Goal: Transaction & Acquisition: Purchase product/service

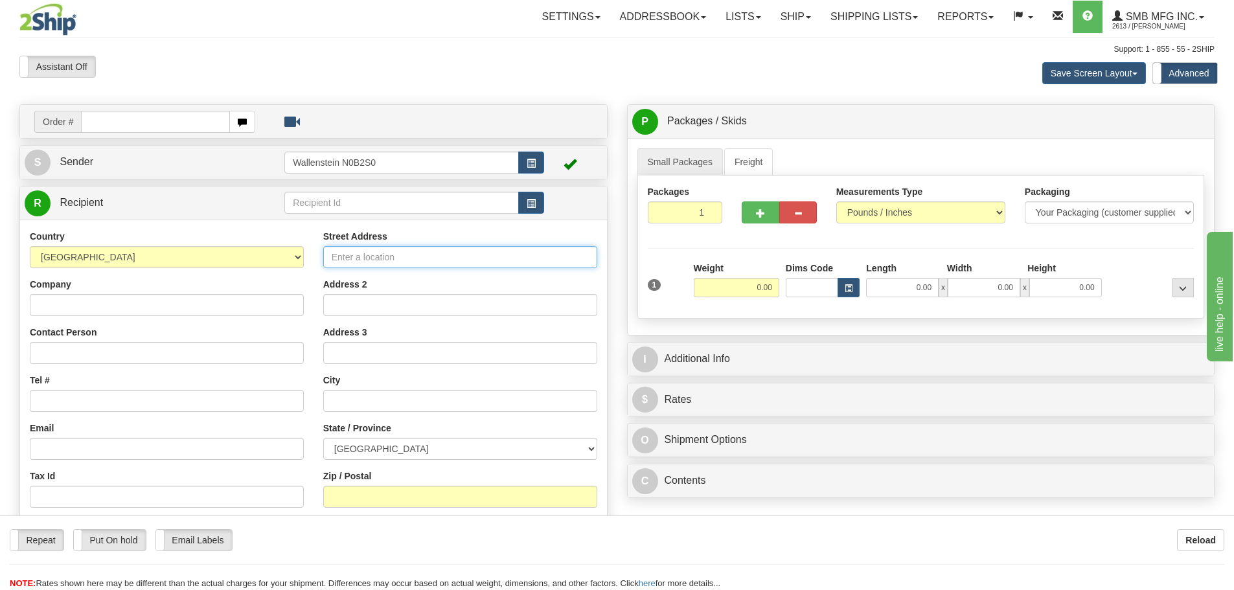
click at [401, 265] on input "Street Address" at bounding box center [460, 257] width 274 height 22
paste input "[STREET_ADDRESS]"
type input "[STREET_ADDRESS]"
click at [352, 446] on select "[GEOGRAPHIC_DATA] [GEOGRAPHIC_DATA] [GEOGRAPHIC_DATA] [GEOGRAPHIC_DATA] [GEOGRA…" at bounding box center [460, 449] width 274 height 22
select select "ON"
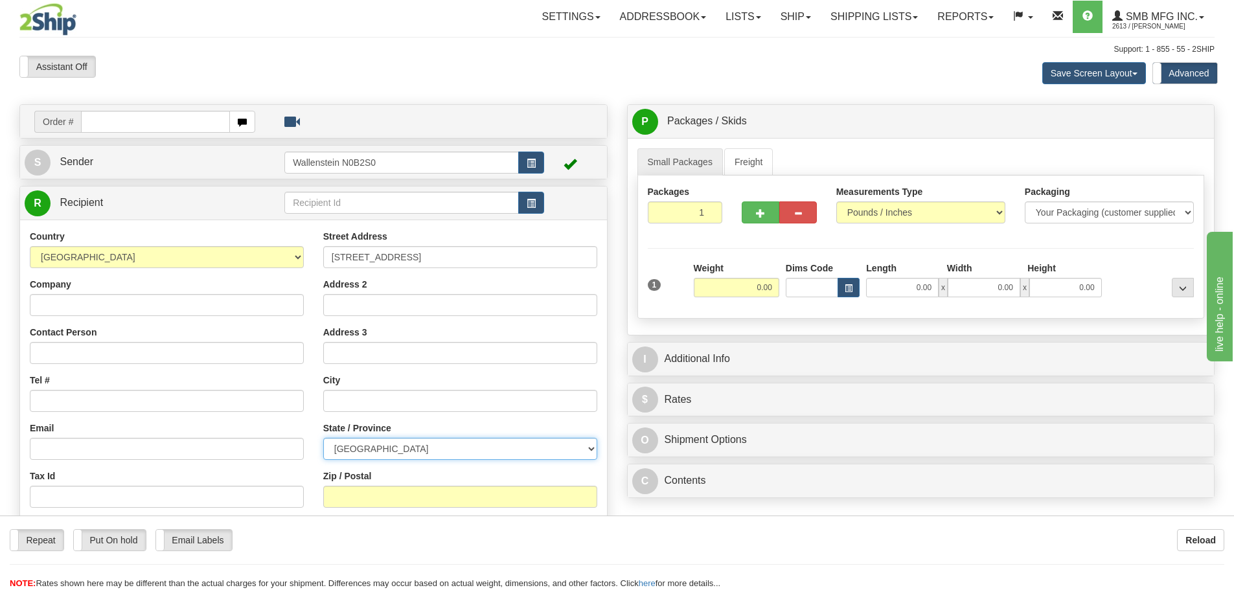
click at [323, 438] on select "[GEOGRAPHIC_DATA] [GEOGRAPHIC_DATA] [GEOGRAPHIC_DATA] [GEOGRAPHIC_DATA] [GEOGRA…" at bounding box center [460, 449] width 274 height 22
click at [369, 400] on input "text" at bounding box center [460, 401] width 274 height 22
paste input "[PERSON_NAME]"
type input "[PERSON_NAME]"
click at [369, 495] on input "Zip / Postal" at bounding box center [460, 497] width 274 height 22
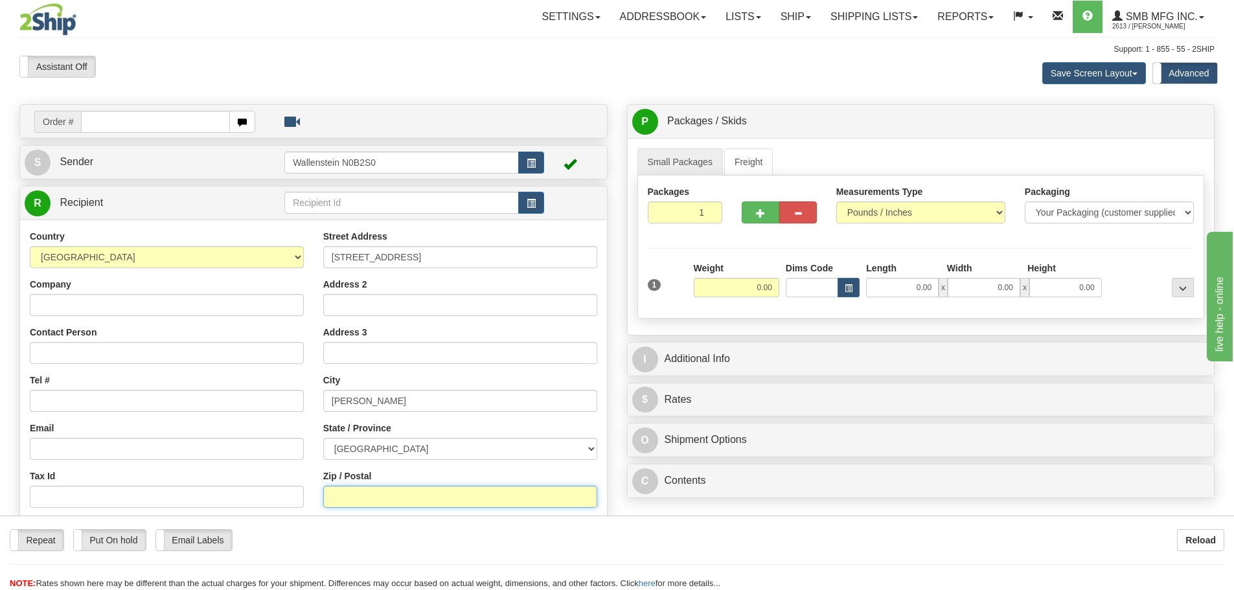
paste input "L4K 2Y8"
type input "L4K 2Y8"
click at [692, 213] on input "1" at bounding box center [685, 212] width 75 height 22
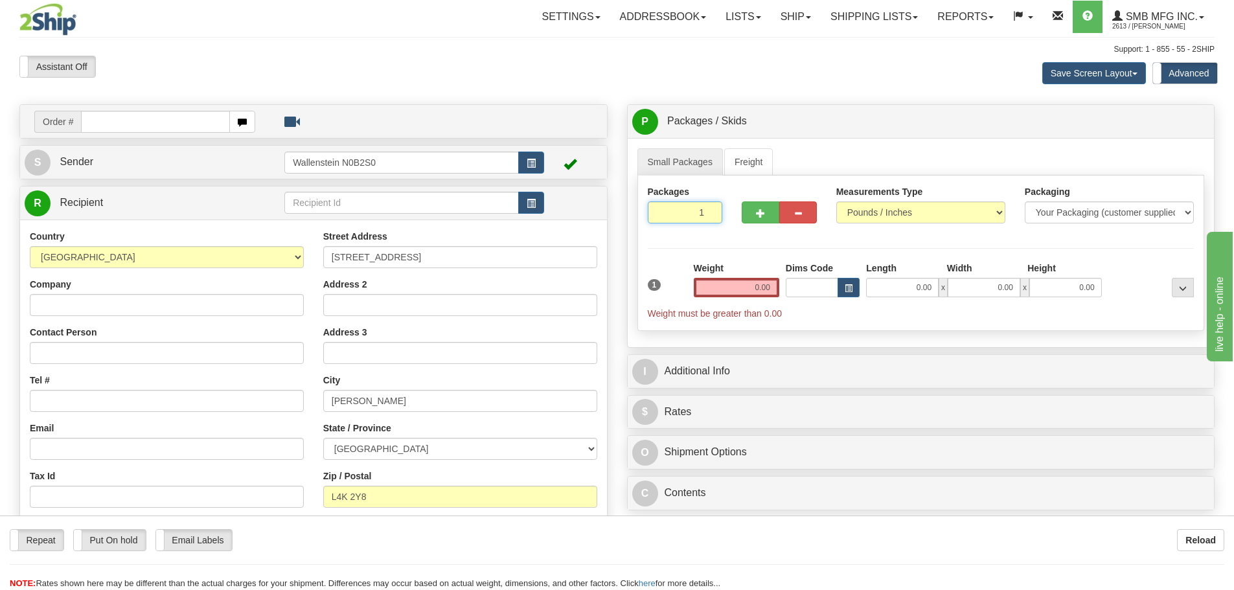
click at [692, 213] on input "1" at bounding box center [685, 212] width 75 height 22
type input "2"
click at [729, 290] on div "Packages 2 1 Measurements Type" at bounding box center [920, 253] width 567 height 155
click at [729, 290] on input "0.00" at bounding box center [736, 287] width 85 height 19
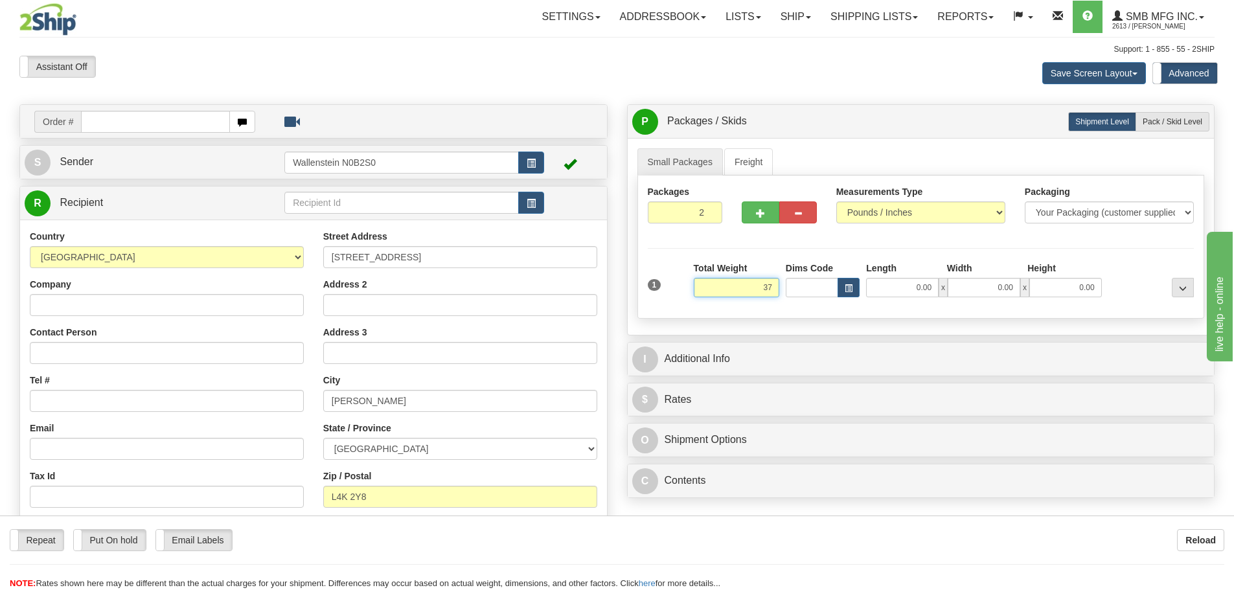
click button "Delete" at bounding box center [0, 0] width 0 height 0
type input "37.00"
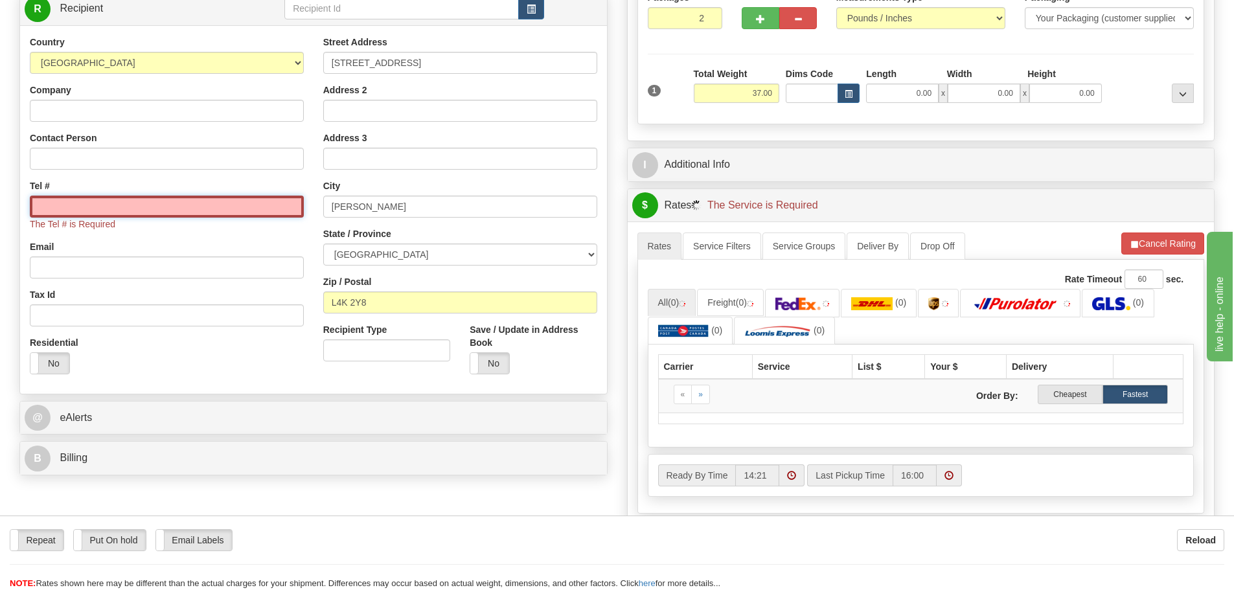
scroll to position [259, 0]
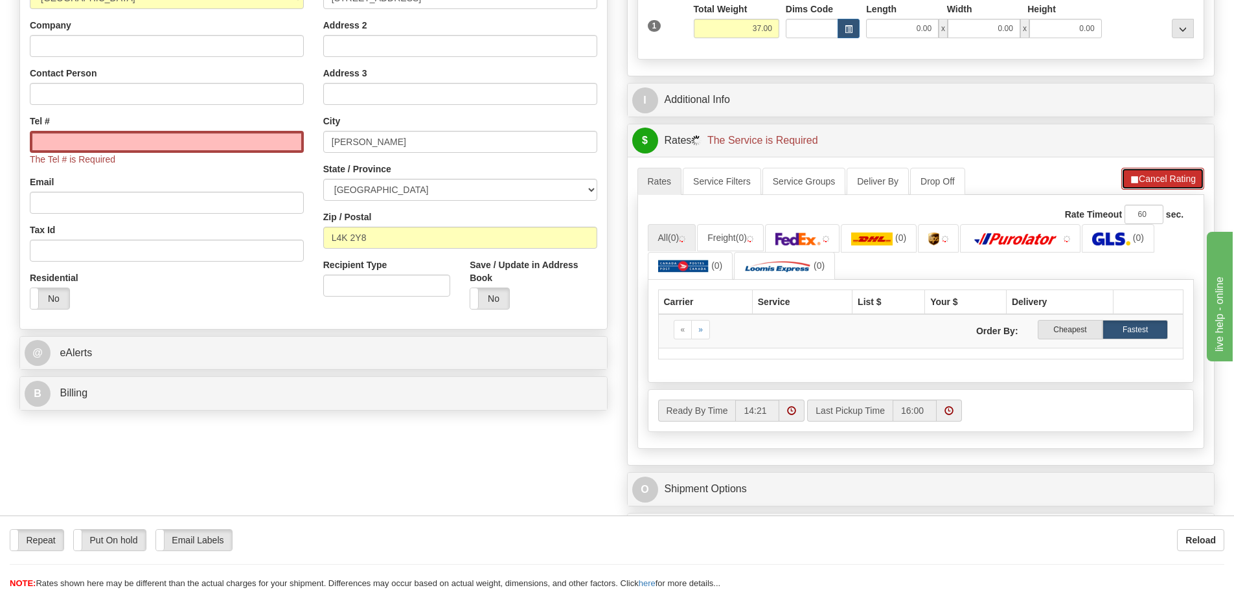
click at [1169, 176] on button "Cancel Rating" at bounding box center [1162, 179] width 83 height 22
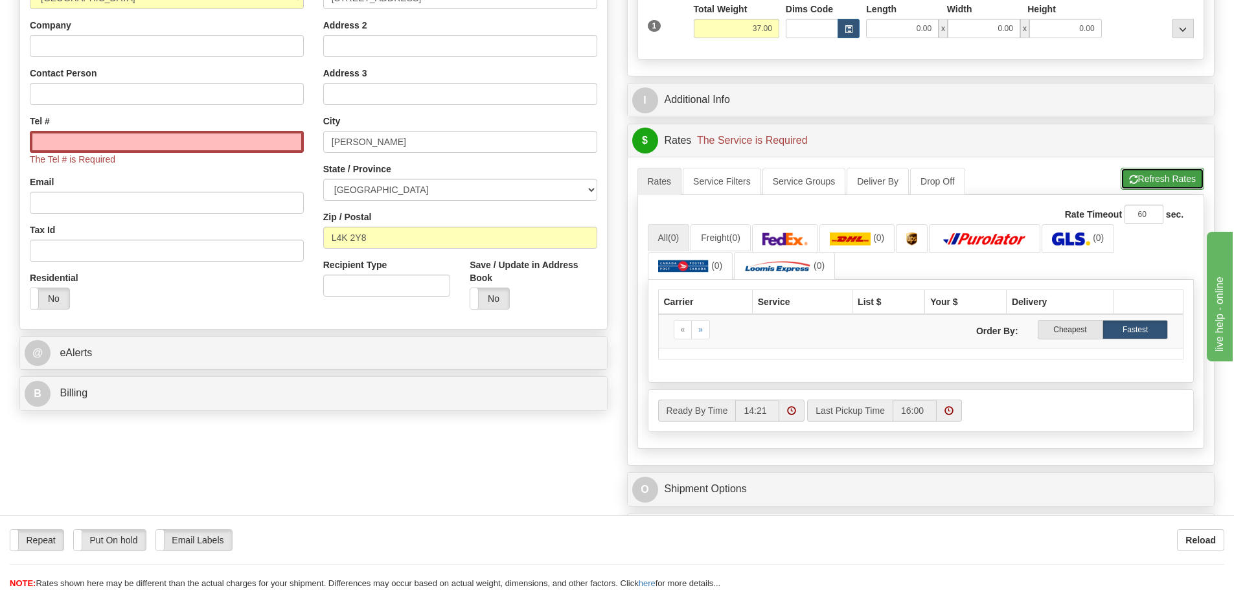
click at [1164, 176] on button "Refresh Rates" at bounding box center [1162, 179] width 84 height 22
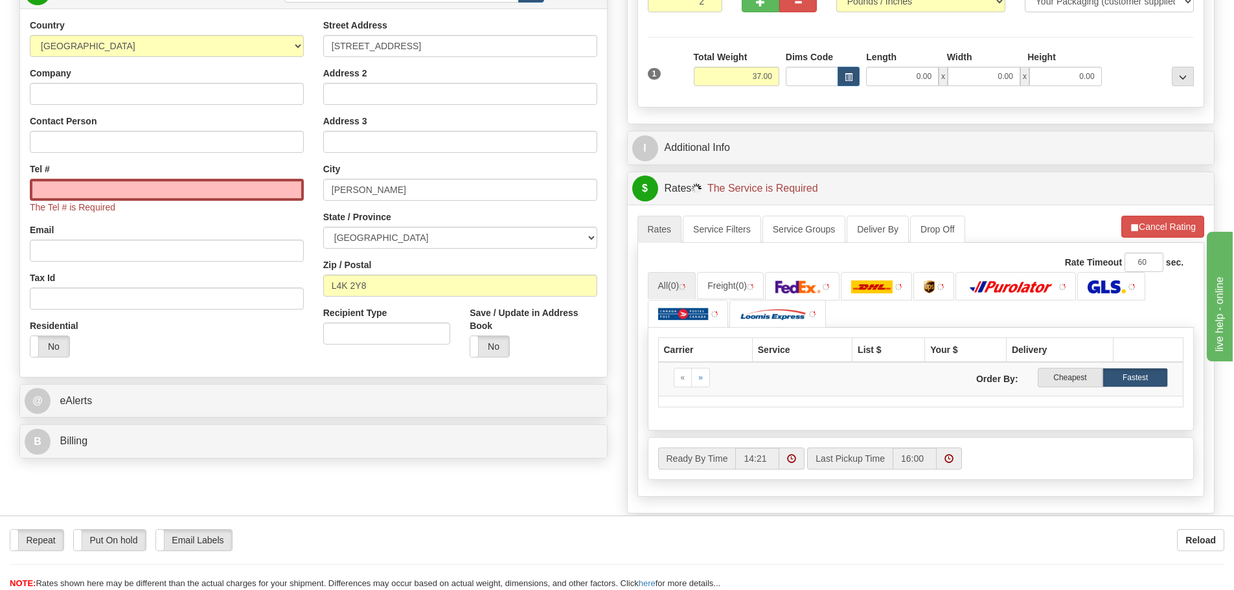
scroll to position [65, 0]
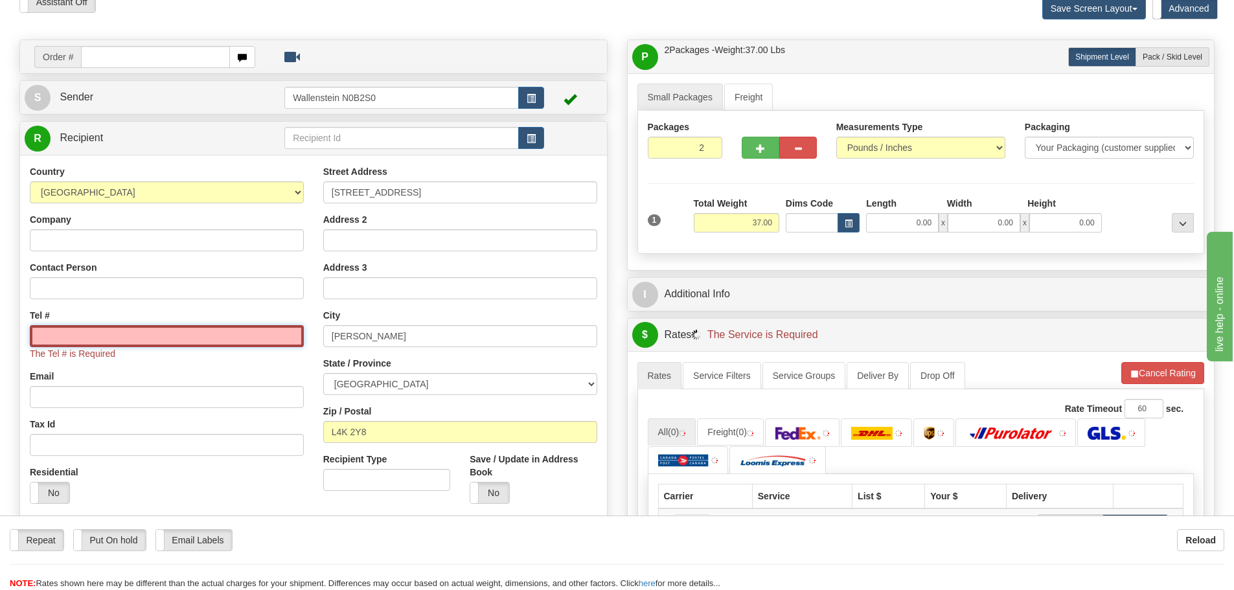
click at [73, 333] on input "Tel #" at bounding box center [167, 336] width 274 height 22
paste input "[PHONE_NUMBER]"
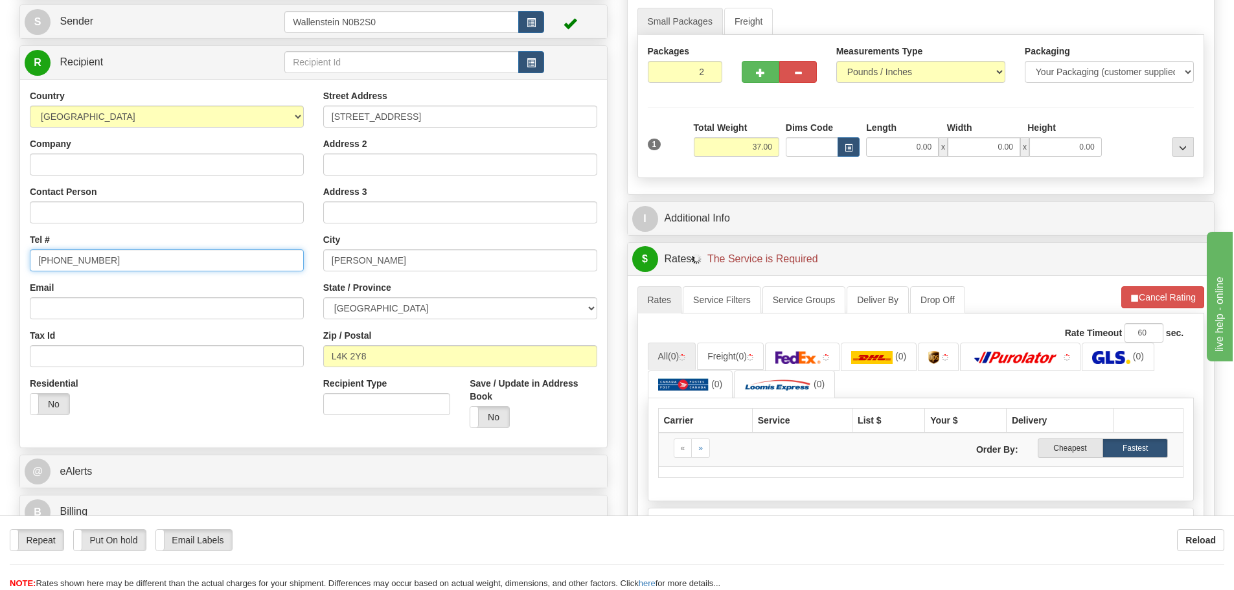
scroll to position [130, 0]
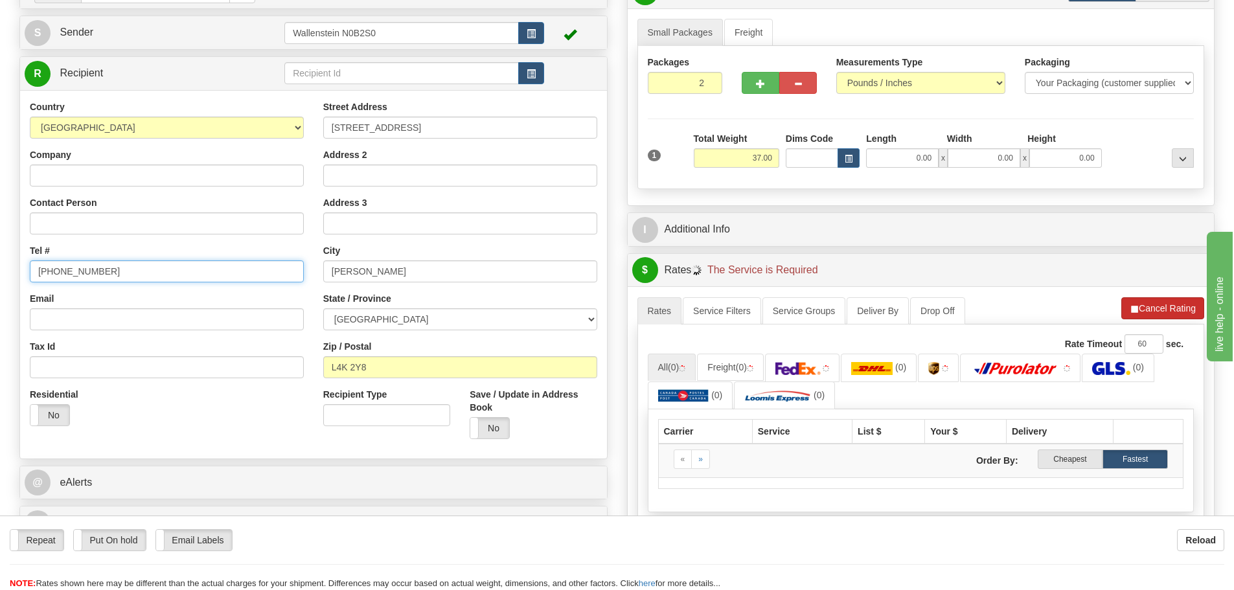
type input "[PHONE_NUMBER]"
click at [1152, 308] on button "Cancel Rating" at bounding box center [1162, 308] width 83 height 22
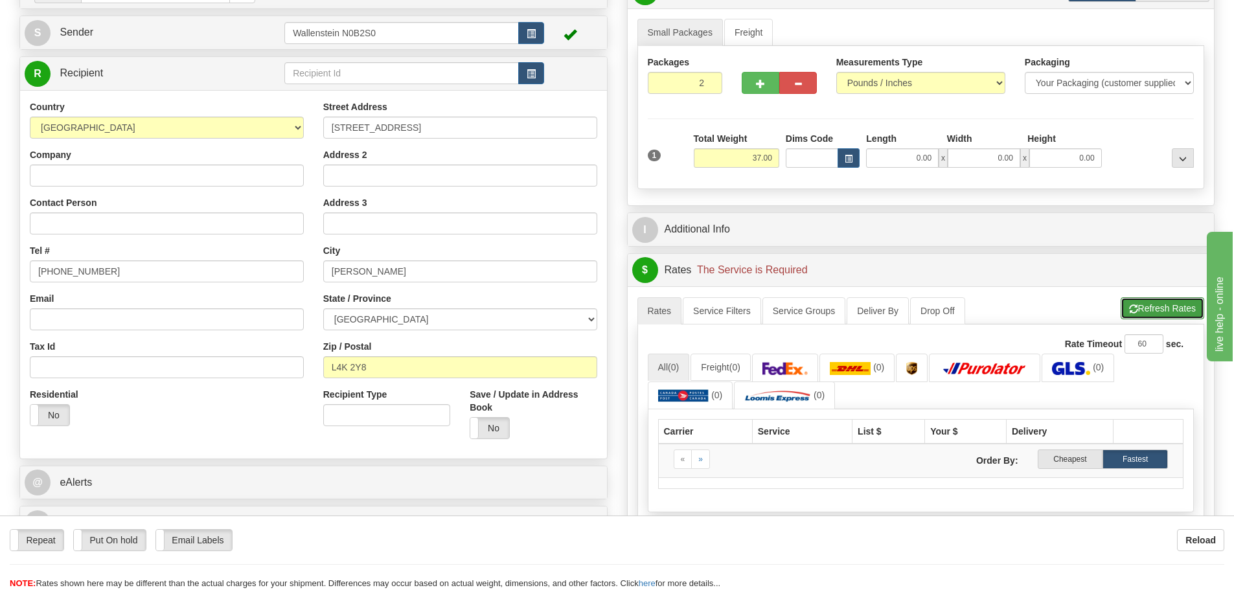
click at [1147, 306] on button "Refresh Rates" at bounding box center [1162, 308] width 84 height 22
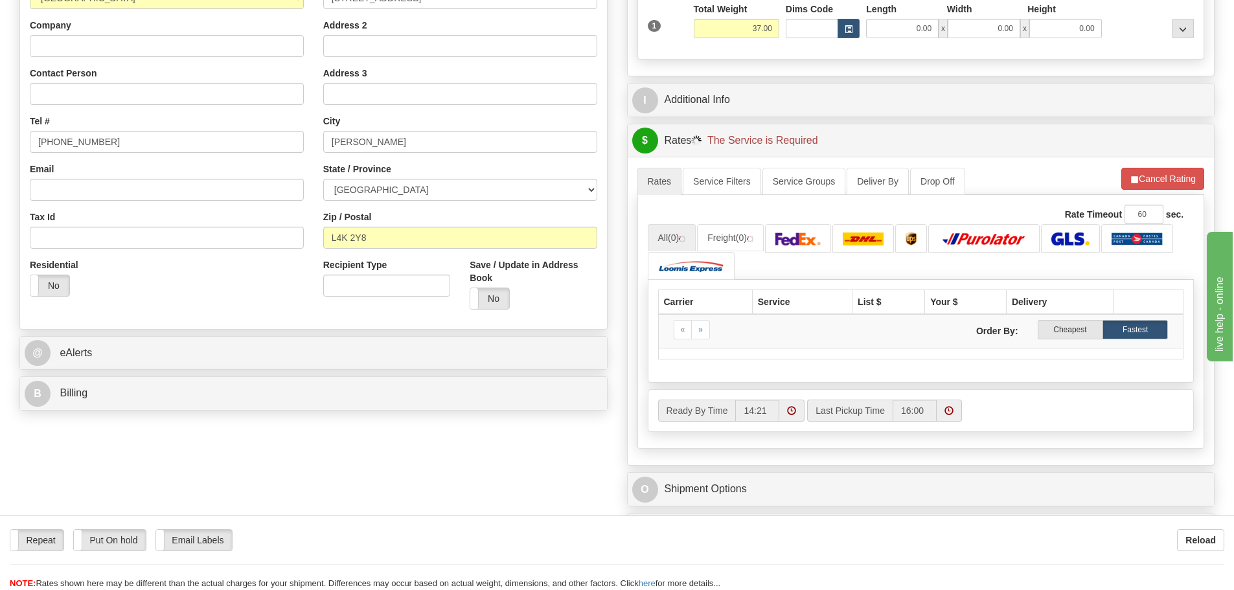
scroll to position [194, 0]
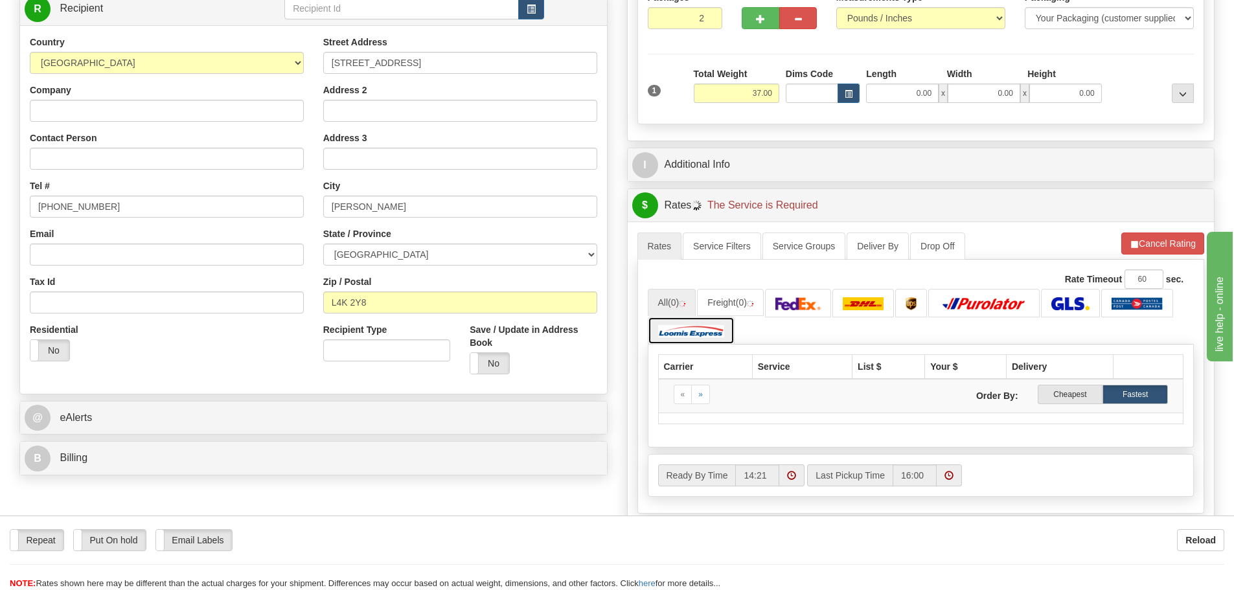
click at [707, 328] on img at bounding box center [691, 330] width 67 height 13
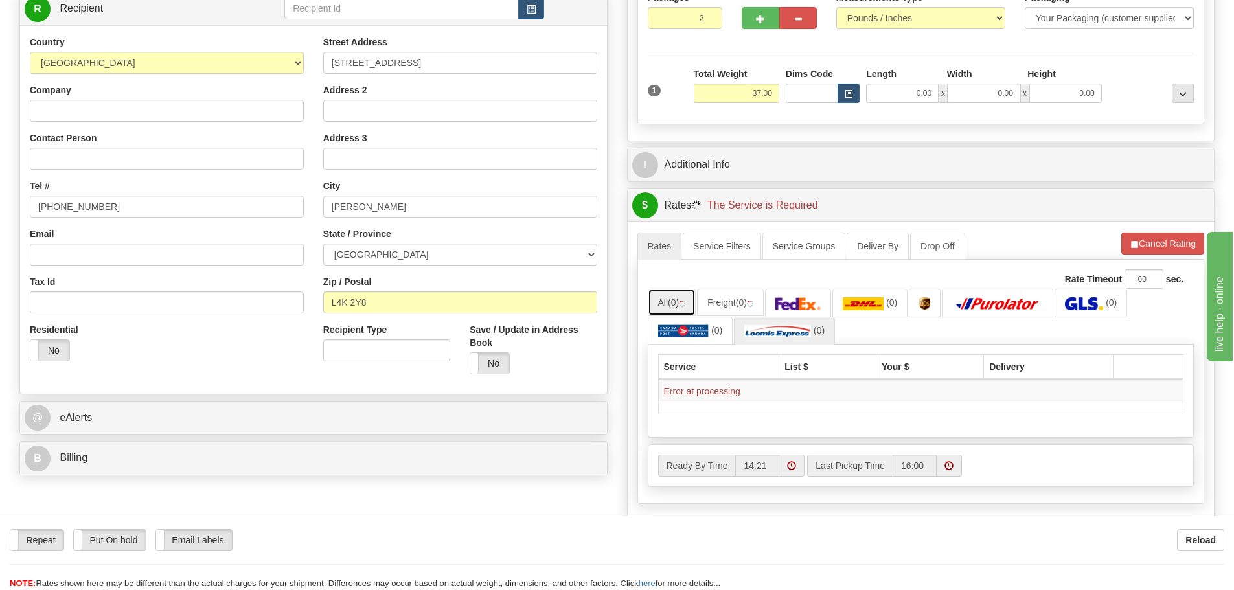
click at [664, 301] on link "All (0)" at bounding box center [672, 302] width 49 height 27
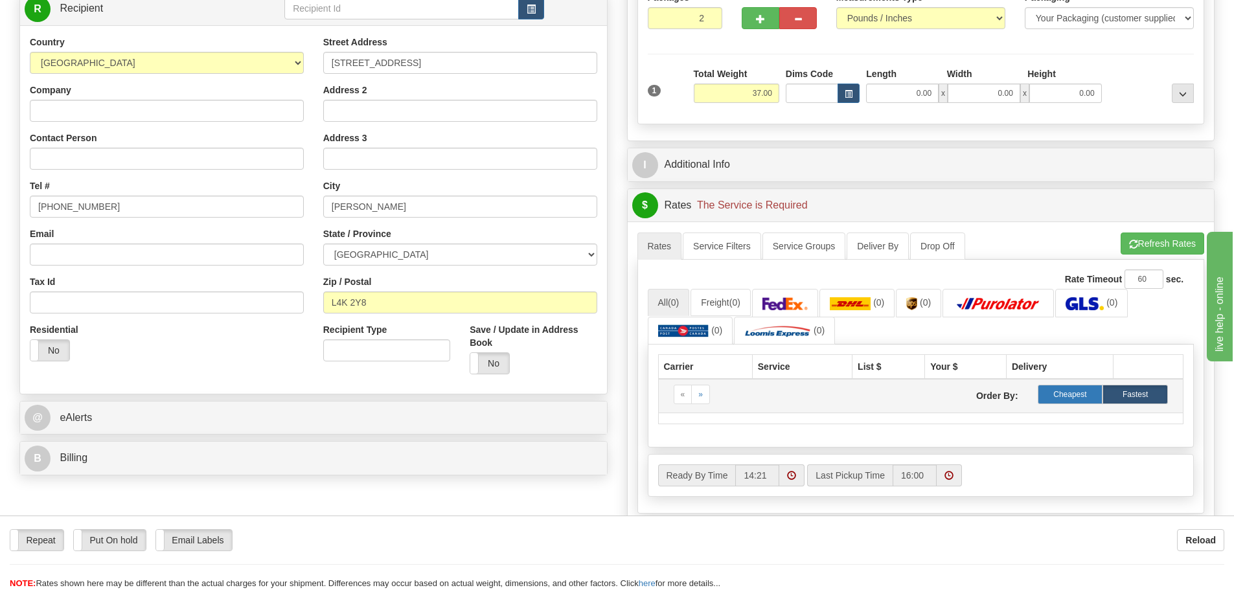
click at [1071, 394] on label "Cheapest" at bounding box center [1070, 394] width 65 height 19
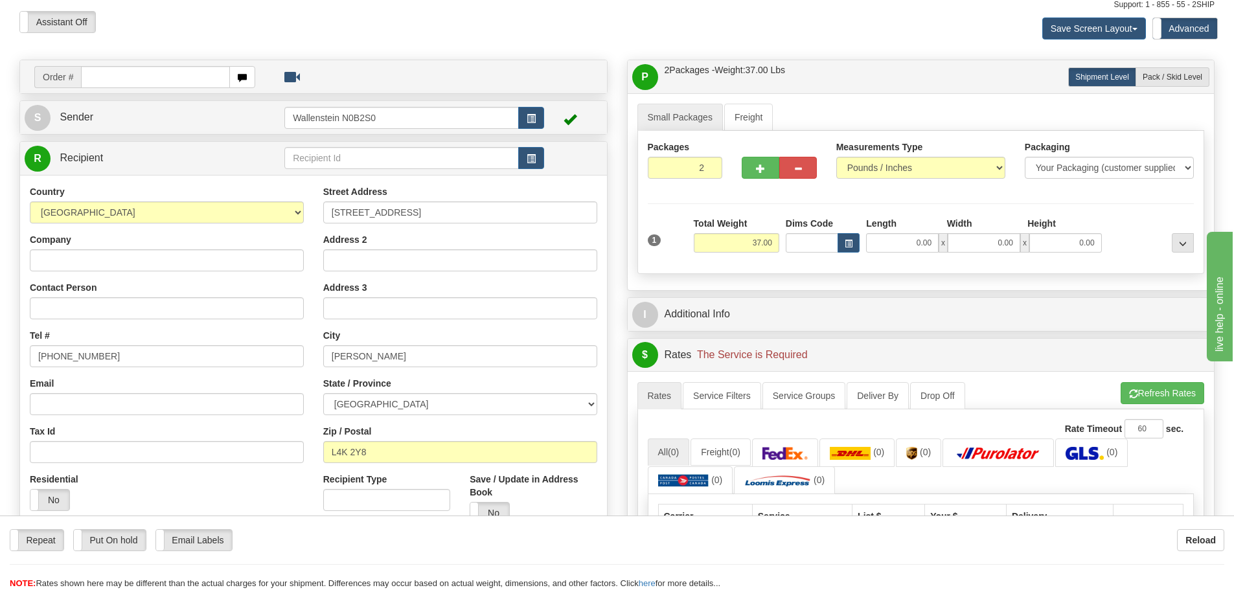
scroll to position [0, 0]
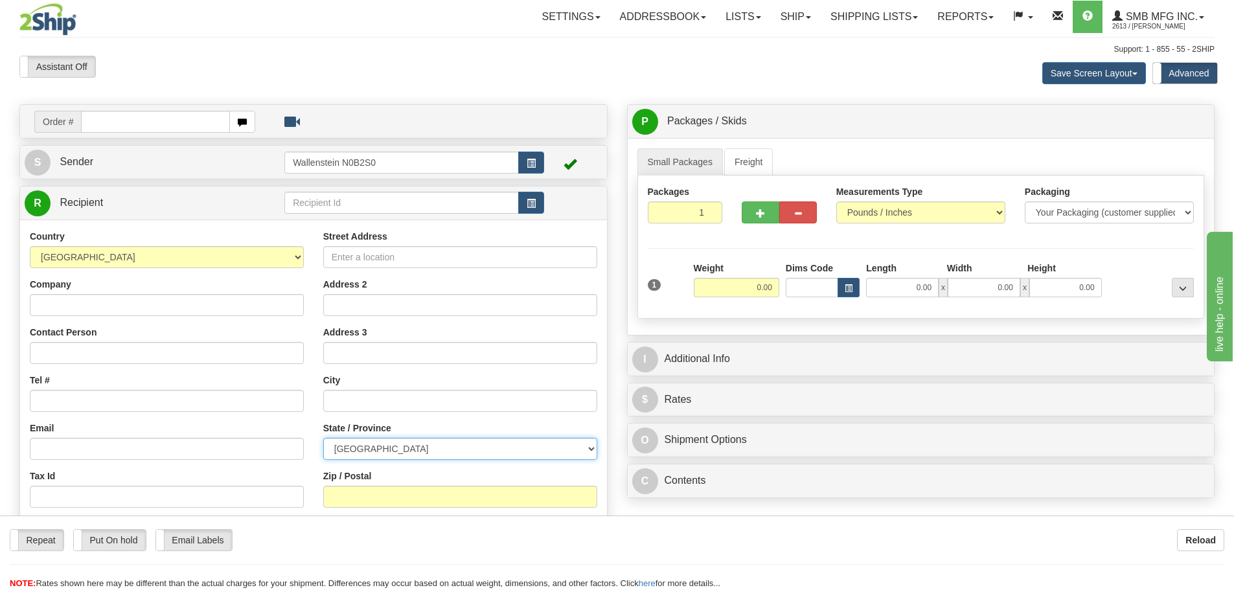
click at [387, 450] on select "[GEOGRAPHIC_DATA] [GEOGRAPHIC_DATA] [GEOGRAPHIC_DATA] [GEOGRAPHIC_DATA] [GEOGRA…" at bounding box center [460, 449] width 274 height 22
select select "ON"
click at [323, 438] on select "[GEOGRAPHIC_DATA] [GEOGRAPHIC_DATA] [GEOGRAPHIC_DATA] [GEOGRAPHIC_DATA] [GEOGRA…" at bounding box center [460, 449] width 274 height 22
click at [369, 260] on input "Street Address" at bounding box center [460, 257] width 274 height 22
paste input "[STREET_ADDRESS]"
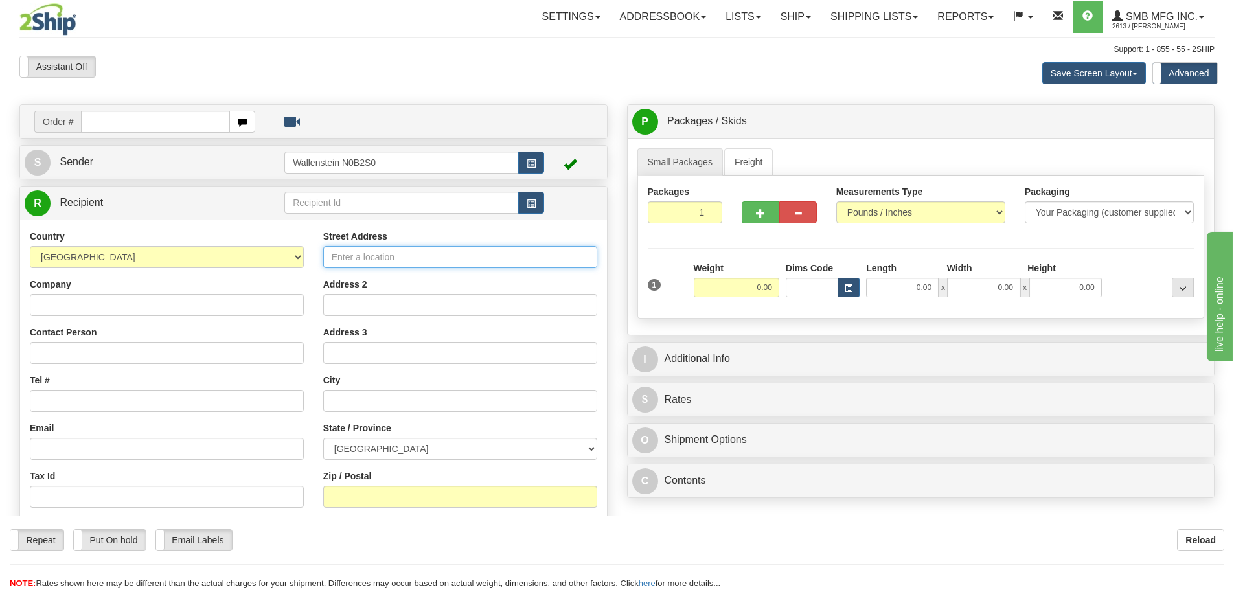
type input "[STREET_ADDRESS]"
type input "[PERSON_NAME]"
type input "L4K 2Y8"
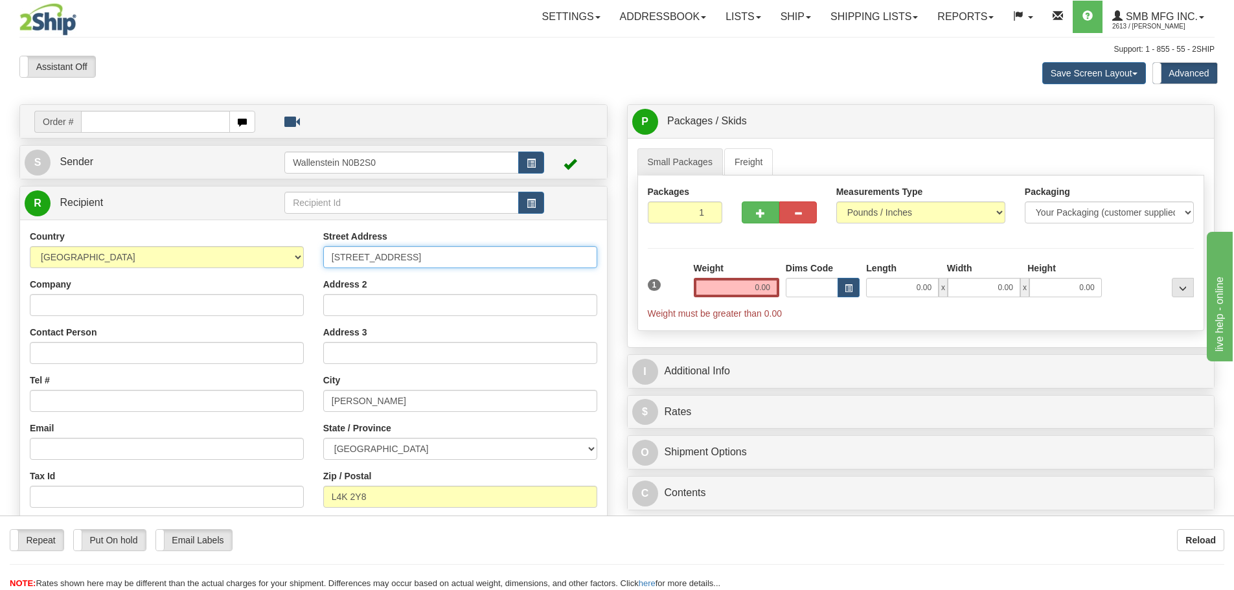
type input "[STREET_ADDRESS]"
click at [696, 216] on input "1" at bounding box center [685, 212] width 75 height 22
type input "2"
click at [738, 292] on div "Packages 2 1 Measurements Type" at bounding box center [920, 253] width 567 height 155
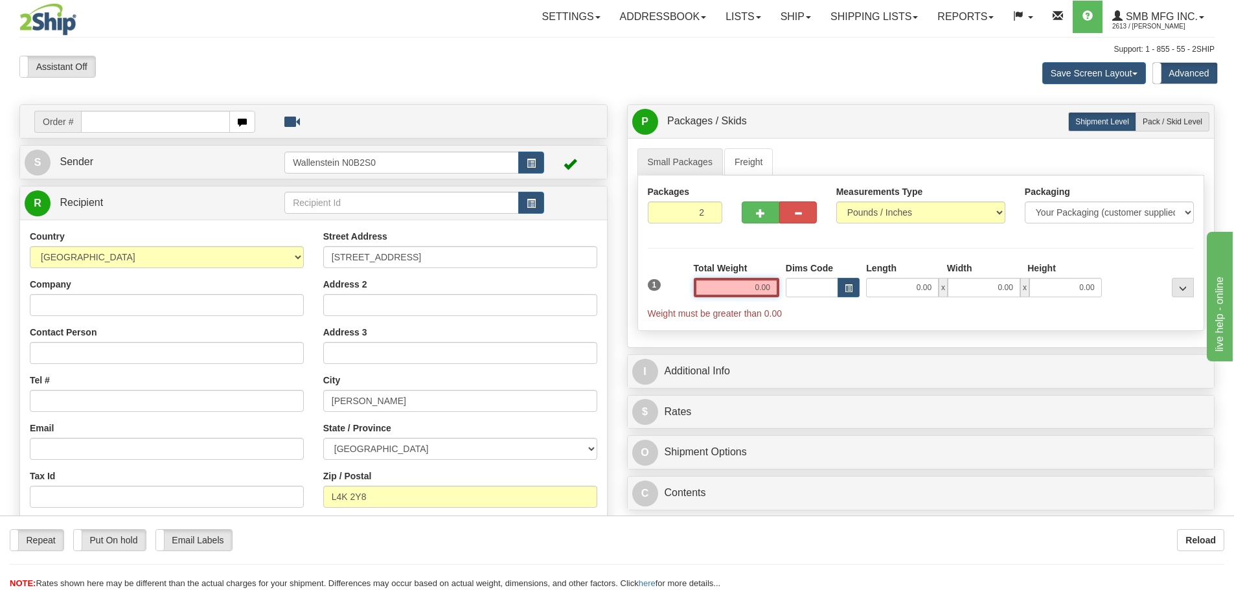
click at [745, 284] on input "0.00" at bounding box center [736, 287] width 85 height 19
click at [745, 284] on input "text" at bounding box center [736, 287] width 85 height 19
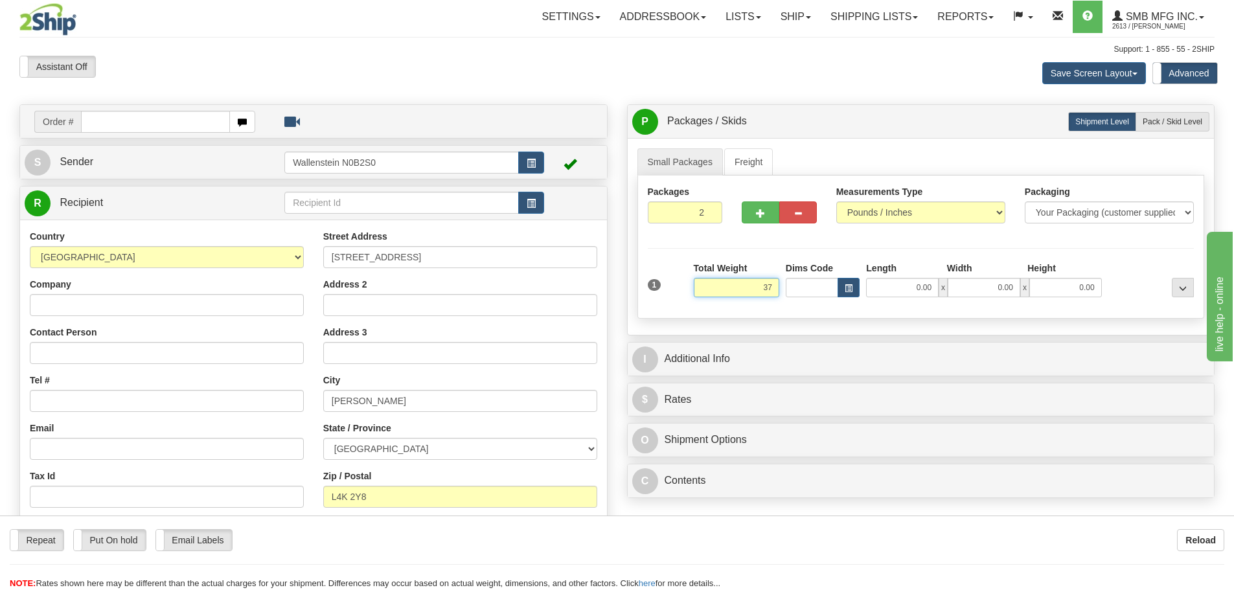
type input "37.00"
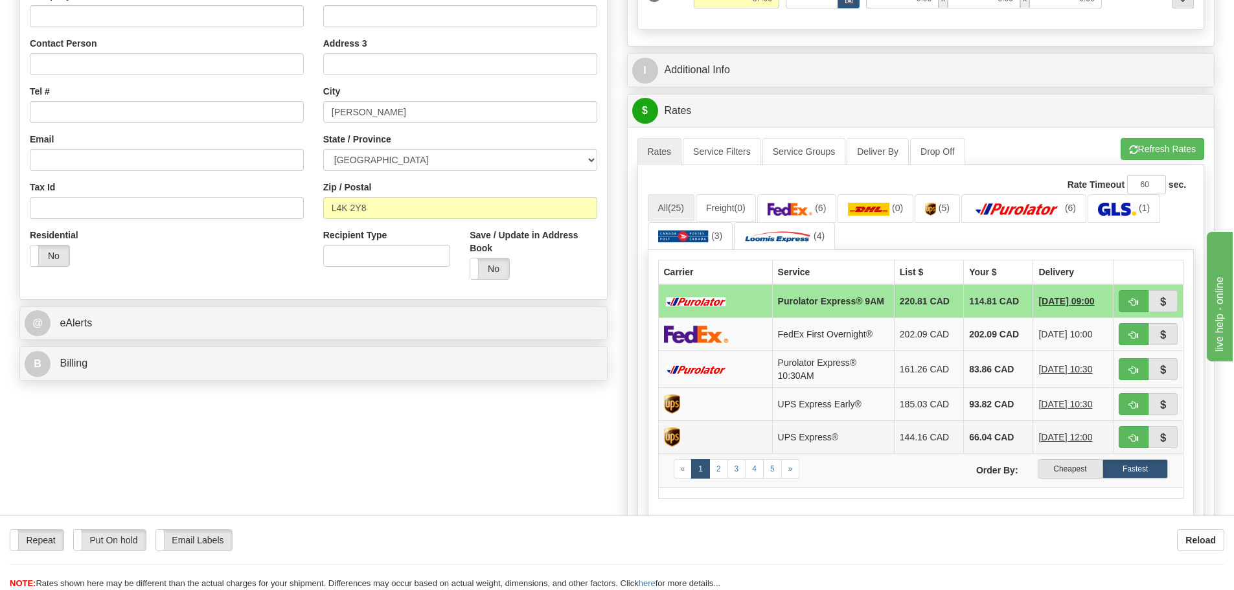
scroll to position [324, 0]
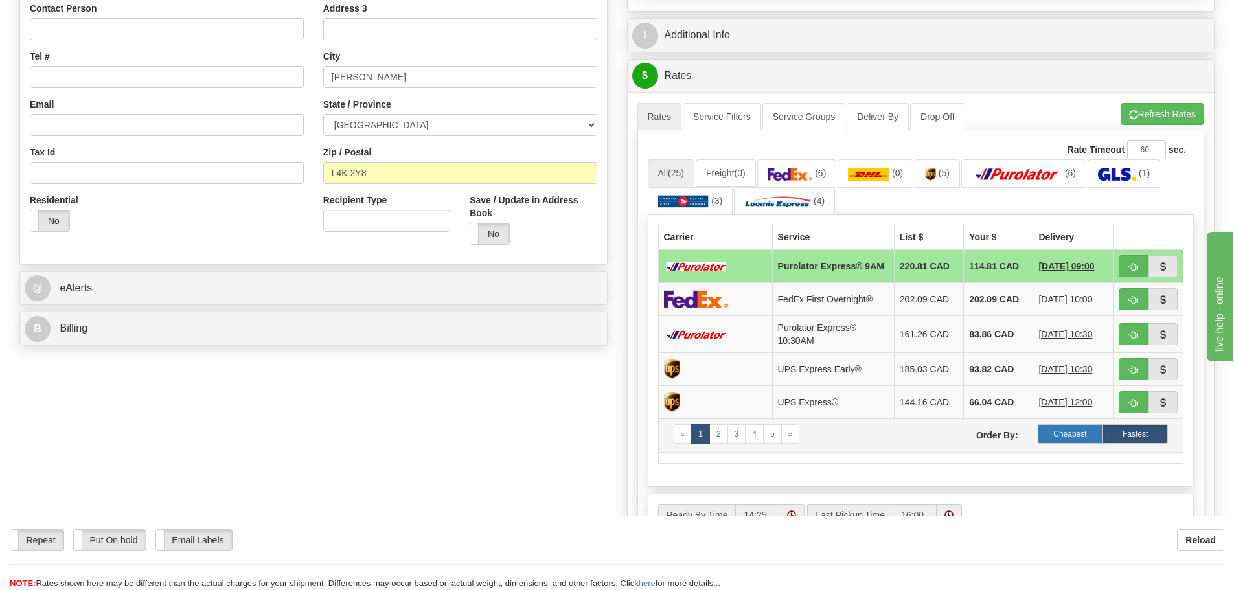
click at [1068, 438] on label "Cheapest" at bounding box center [1070, 433] width 65 height 19
